Goal: Task Accomplishment & Management: Use online tool/utility

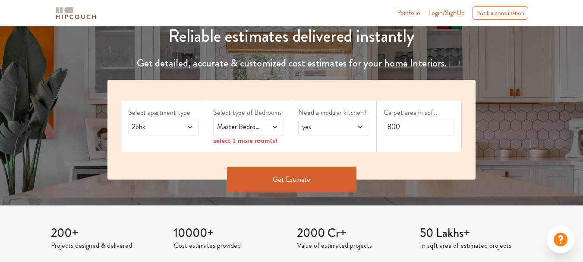
scroll to position [130, 0]
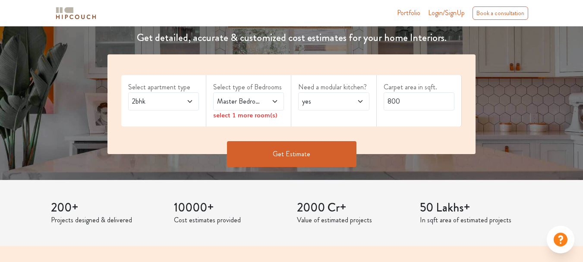
click at [174, 103] on span "2bhk" at bounding box center [153, 101] width 47 height 10
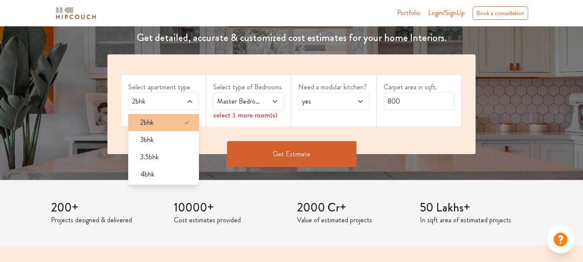
click at [157, 116] on li "2bhk" at bounding box center [163, 122] width 71 height 17
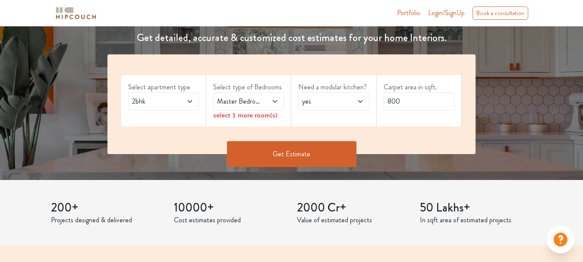
click at [236, 101] on span "Master Bedroom" at bounding box center [238, 101] width 47 height 10
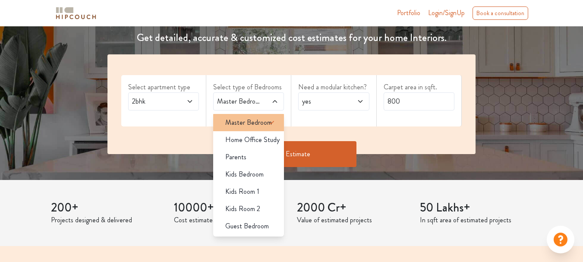
click at [241, 121] on span "Master Bedroom" at bounding box center [248, 122] width 47 height 10
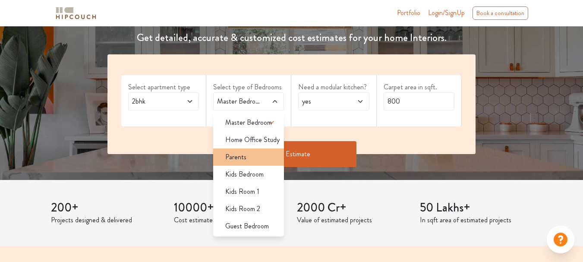
click at [247, 161] on div "Parents" at bounding box center [251, 157] width 66 height 10
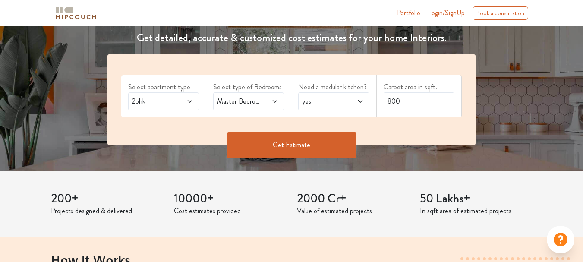
click at [337, 104] on span "yes" at bounding box center [323, 101] width 47 height 10
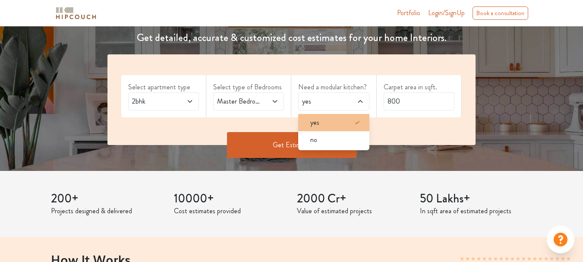
click at [328, 129] on li "yes" at bounding box center [333, 122] width 71 height 17
click at [358, 125] on icon at bounding box center [357, 122] width 10 height 10
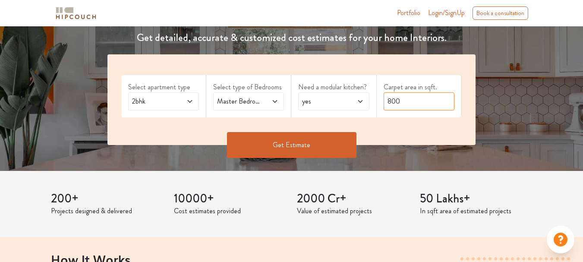
click at [408, 107] on input "800" at bounding box center [419, 101] width 71 height 18
drag, startPoint x: 408, startPoint y: 103, endPoint x: 361, endPoint y: 114, distance: 48.6
click at [361, 114] on div "Select apartment type 2bhk Select type of Bedrooms Master Bedroom,Parents Need …" at bounding box center [291, 99] width 368 height 91
type input "600"
click at [267, 144] on button "Get Estimate" at bounding box center [292, 145] width 130 height 26
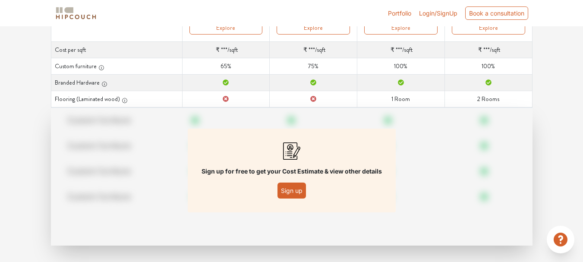
scroll to position [153, 0]
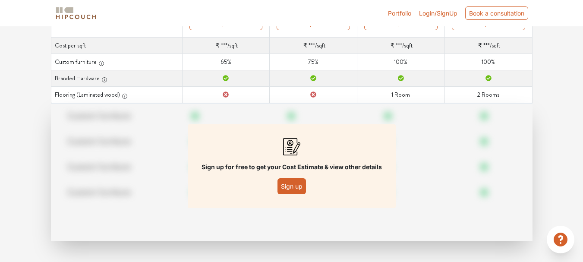
click at [296, 188] on button "Sign up" at bounding box center [292, 186] width 28 height 16
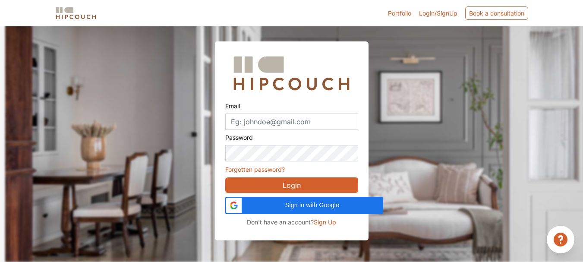
scroll to position [26, 0]
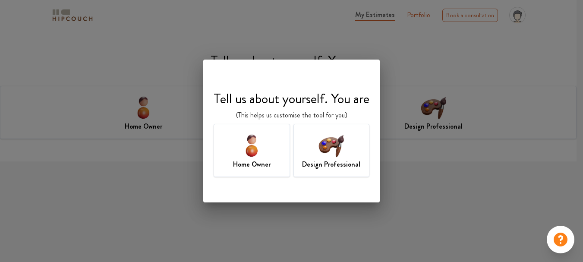
click at [335, 156] on img at bounding box center [331, 145] width 28 height 28
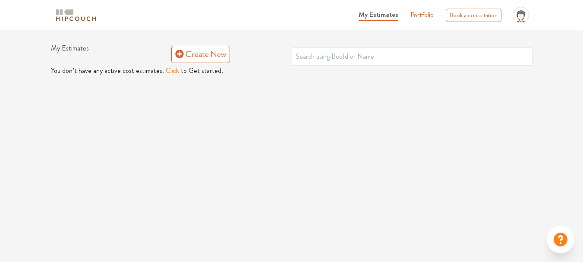
click at [170, 71] on button "Click" at bounding box center [172, 71] width 13 height 10
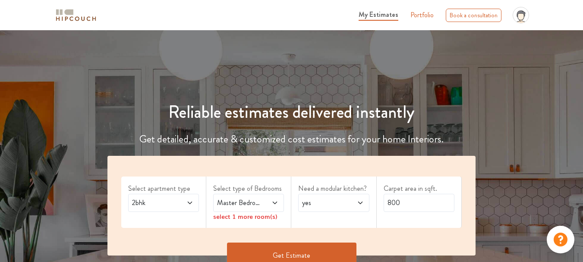
scroll to position [130, 0]
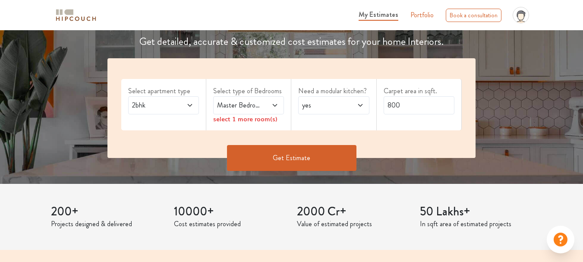
click at [250, 109] on span "Master Bedroom" at bounding box center [238, 105] width 47 height 10
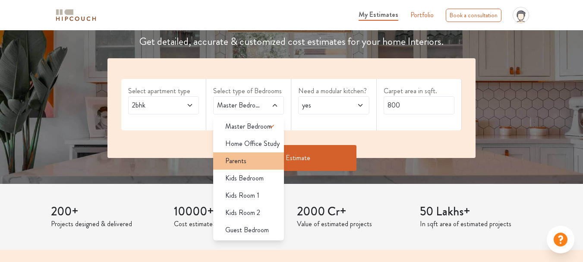
click at [245, 162] on span "Parents" at bounding box center [235, 161] width 21 height 10
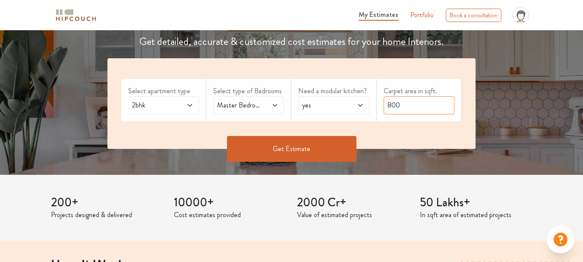
drag, startPoint x: 405, startPoint y: 107, endPoint x: 353, endPoint y: 118, distance: 53.5
click at [353, 118] on div "Select apartment type 2bhk Select type of Bedrooms Master Bedroom,Parents Need …" at bounding box center [291, 103] width 368 height 91
type input "600"
click at [295, 148] on button "Get Estimate" at bounding box center [292, 149] width 130 height 26
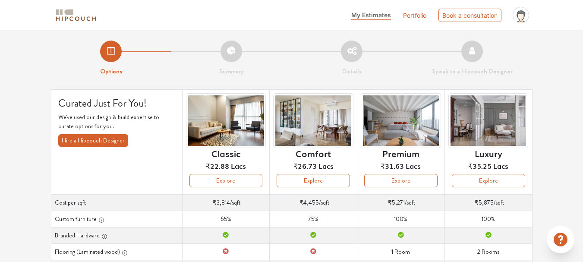
click at [116, 54] on li "Options" at bounding box center [111, 59] width 120 height 36
click at [236, 51] on li "Summary" at bounding box center [231, 59] width 120 height 36
click at [234, 51] on li "Summary" at bounding box center [231, 59] width 120 height 36
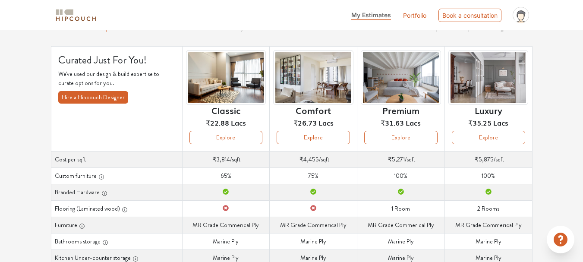
scroll to position [86, 0]
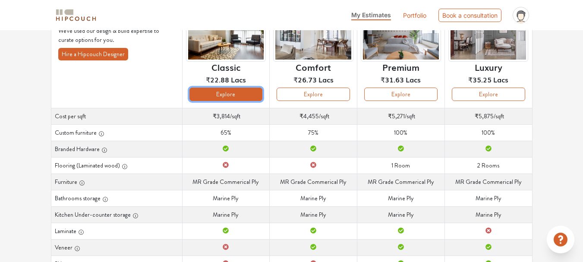
click at [236, 96] on button "Explore" at bounding box center [226, 94] width 73 height 13
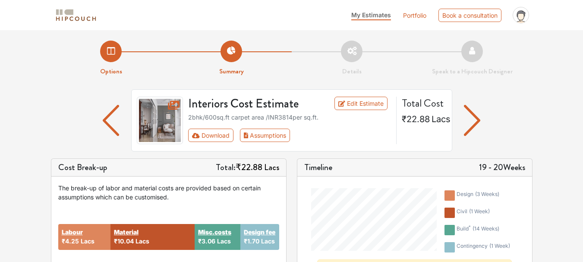
click at [472, 124] on img "button" at bounding box center [472, 120] width 17 height 31
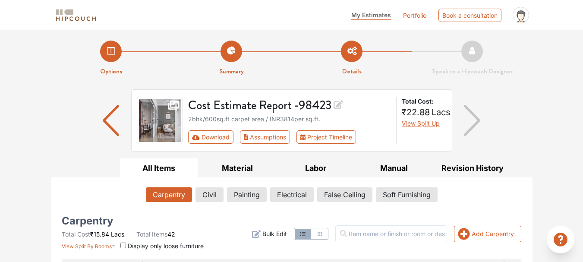
click at [103, 121] on img "button" at bounding box center [111, 120] width 17 height 31
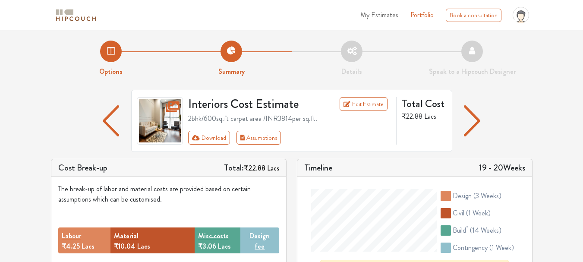
click at [108, 48] on li "Options" at bounding box center [111, 59] width 120 height 36
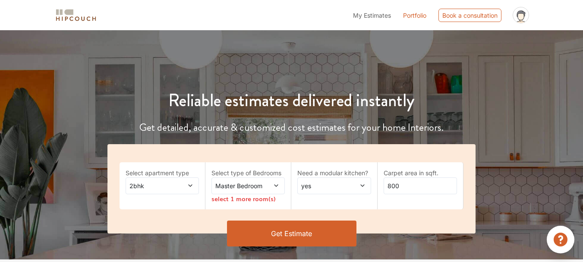
scroll to position [173, 0]
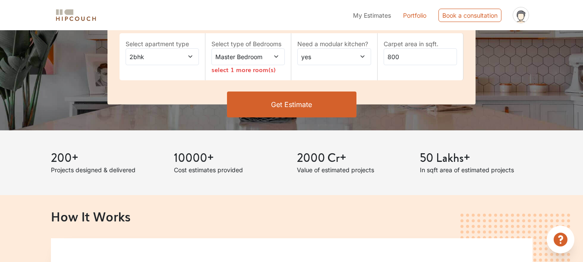
click at [228, 56] on span "Master Bedroom" at bounding box center [238, 56] width 49 height 9
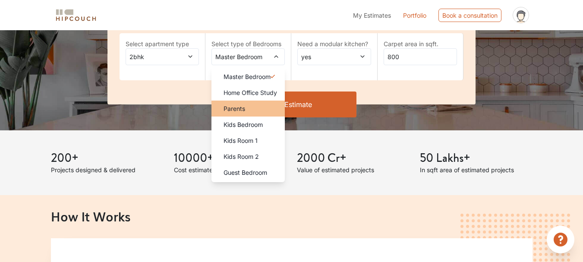
click at [241, 110] on span "Parents" at bounding box center [235, 108] width 22 height 9
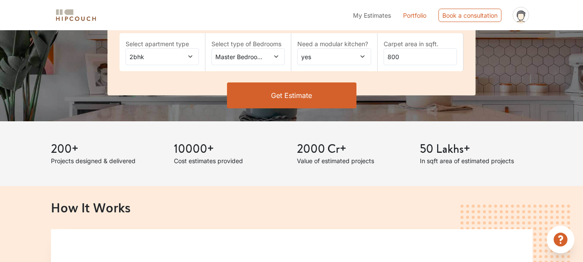
click at [315, 57] on span "yes" at bounding box center [324, 56] width 49 height 9
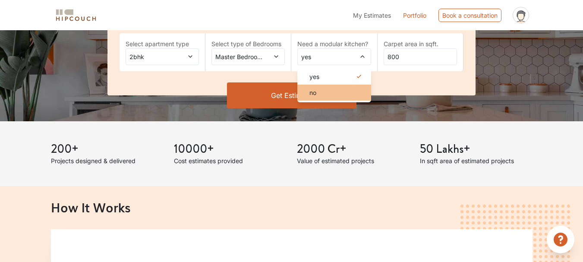
click at [318, 95] on div "no" at bounding box center [337, 92] width 68 height 9
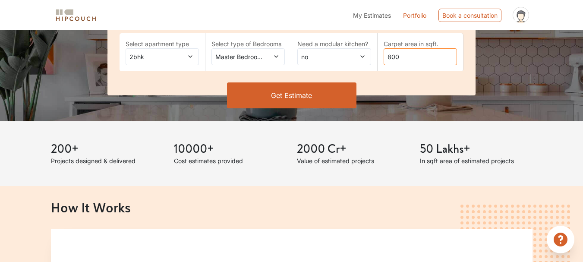
drag, startPoint x: 399, startPoint y: 58, endPoint x: 341, endPoint y: 70, distance: 59.0
click at [341, 70] on div "Select apartment type 2bhk Select type of Bedrooms Master Bedroom,Parents Need …" at bounding box center [291, 55] width 368 height 80
type input "600"
click at [264, 100] on button "Get Estimate" at bounding box center [292, 95] width 130 height 26
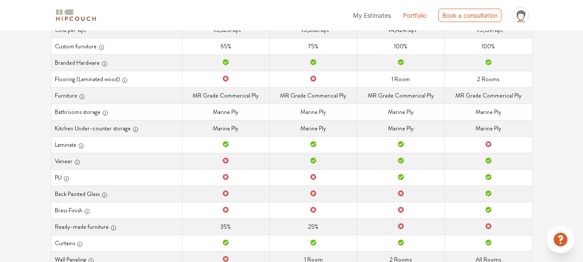
scroll to position [216, 0]
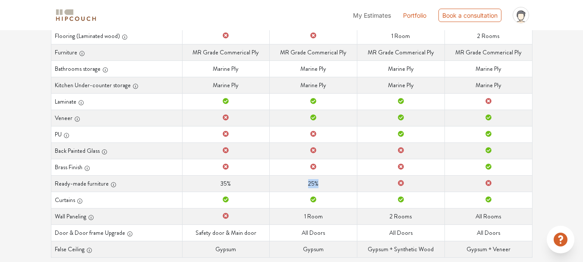
drag, startPoint x: 324, startPoint y: 183, endPoint x: 295, endPoint y: 186, distance: 29.0
click at [295, 186] on td "Ready-made furniture 25%" at bounding box center [314, 183] width 88 height 16
click at [286, 184] on td "Ready-made furniture 25%" at bounding box center [314, 183] width 88 height 16
drag, startPoint x: 236, startPoint y: 185, endPoint x: 182, endPoint y: 185, distance: 54.4
click at [182, 185] on tr "Ready-made furniture Ready-made furniture 35% Ready-made furniture 25% Ready-ma…" at bounding box center [291, 183] width 481 height 16
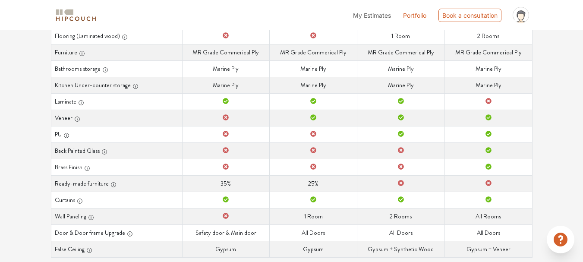
click at [181, 184] on th "Ready-made furniture" at bounding box center [116, 183] width 131 height 16
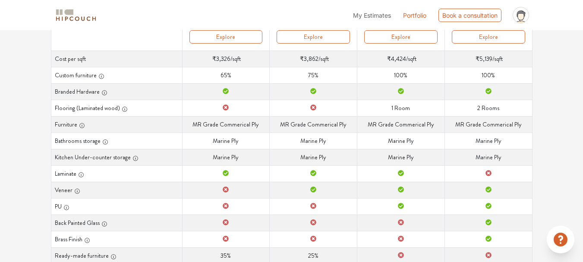
scroll to position [0, 0]
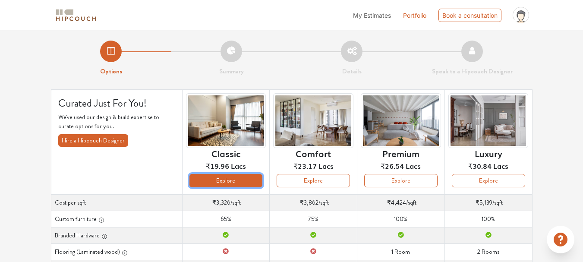
click at [218, 182] on button "Explore" at bounding box center [226, 180] width 73 height 13
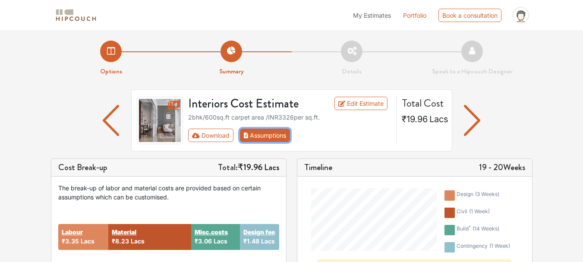
click at [258, 136] on button "Assumptions" at bounding box center [265, 135] width 51 height 13
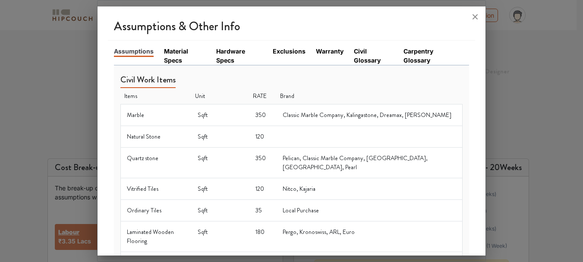
click at [167, 59] on link "Material Specs" at bounding box center [185, 56] width 42 height 18
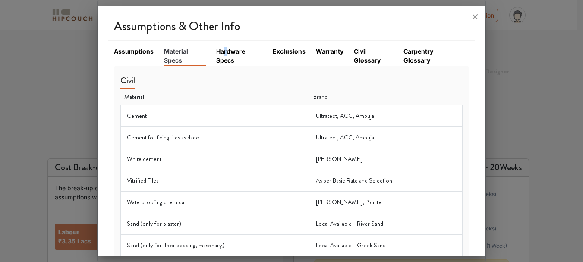
click at [224, 54] on link "Hardware Specs" at bounding box center [239, 56] width 46 height 18
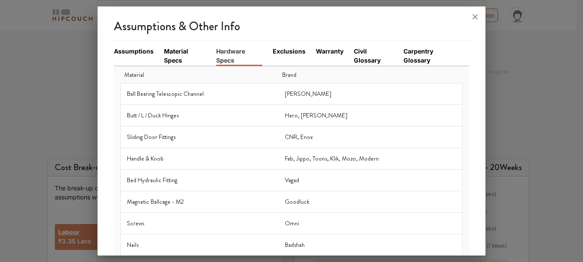
click at [292, 53] on link "Exclusions" at bounding box center [289, 51] width 33 height 9
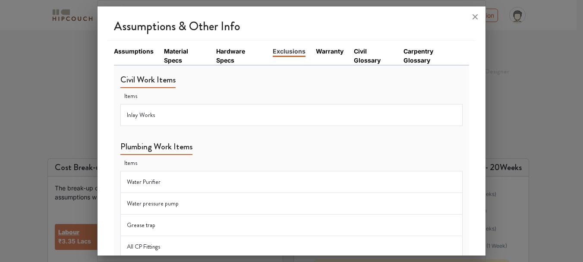
click at [331, 51] on link "Warranty" at bounding box center [330, 51] width 28 height 9
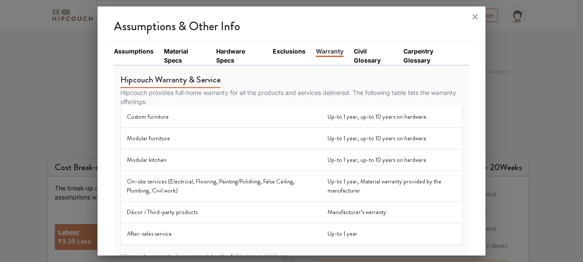
click at [357, 52] on link "Civil Glossary" at bounding box center [373, 56] width 39 height 18
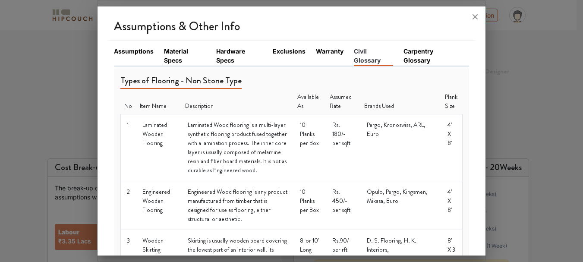
click at [417, 51] on link "Carpentry Glossary" at bounding box center [431, 56] width 55 height 18
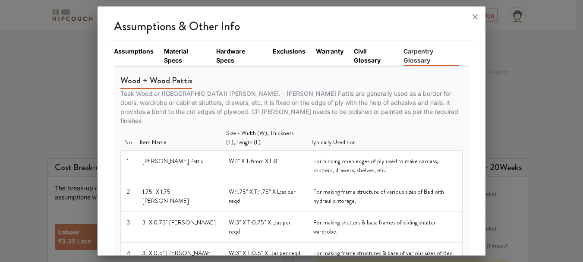
click at [121, 51] on link "Assumptions" at bounding box center [134, 51] width 40 height 9
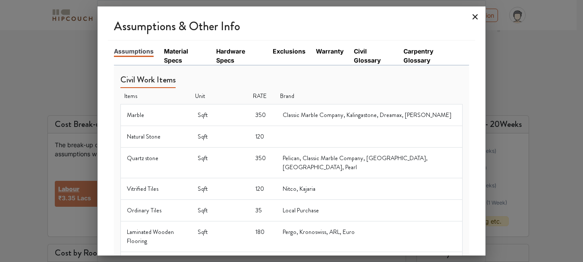
click at [474, 18] on icon at bounding box center [475, 16] width 5 height 5
